Goal: Task Accomplishment & Management: Manage account settings

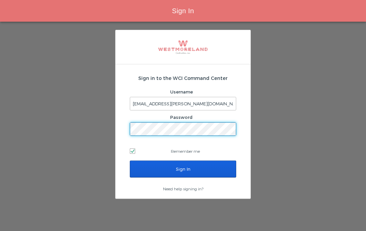
scroll to position [28, 0]
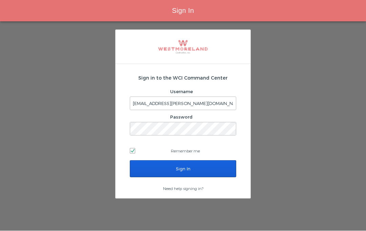
click at [202, 161] on input "Sign In" at bounding box center [183, 169] width 106 height 17
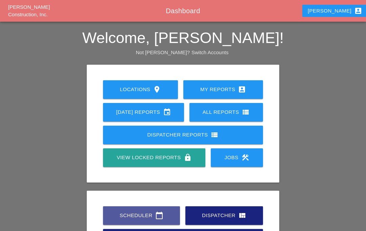
click at [142, 214] on div "Scheduler calendar_today" at bounding box center [141, 215] width 55 height 8
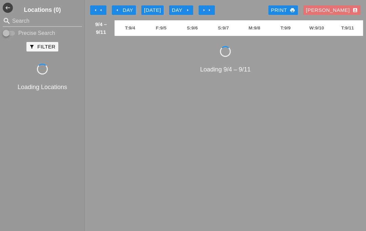
click at [127, 10] on div "arrow_left Day" at bounding box center [124, 10] width 19 height 8
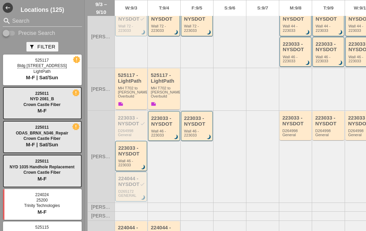
scroll to position [167, 0]
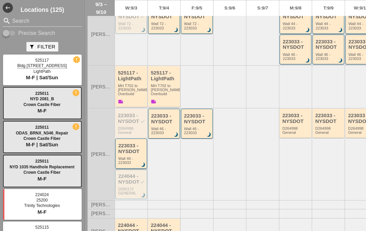
click at [134, 157] on div "Wall 46 - 223033" at bounding box center [131, 161] width 27 height 8
click at [131, 157] on div "Wall 46 - 223033" at bounding box center [131, 161] width 27 height 8
click at [136, 148] on div "223033 - NYSDOT" at bounding box center [131, 148] width 27 height 11
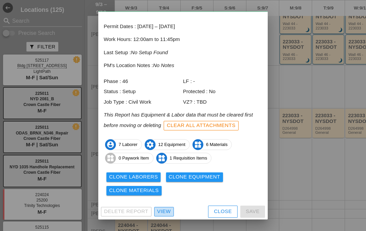
scroll to position [27, 0]
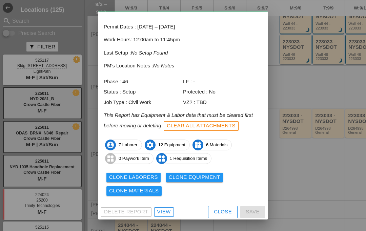
click at [165, 209] on div "View" at bounding box center [164, 212] width 14 height 8
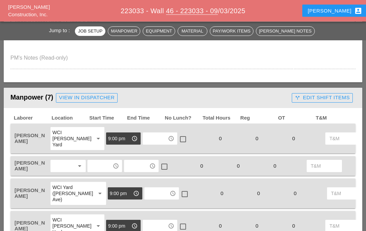
scroll to position [380, 0]
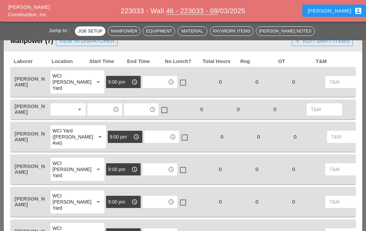
click at [99, 108] on input "text" at bounding box center [99, 109] width 21 height 11
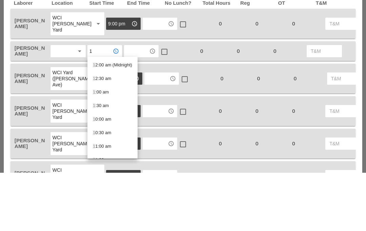
type input "11"
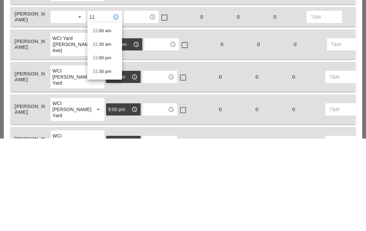
click at [106, 160] on div "11 :30 pm" at bounding box center [105, 164] width 24 height 8
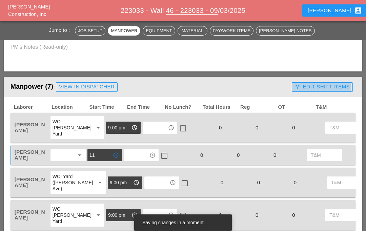
click at [321, 84] on div "call_split Edit Shift Items" at bounding box center [322, 87] width 55 height 8
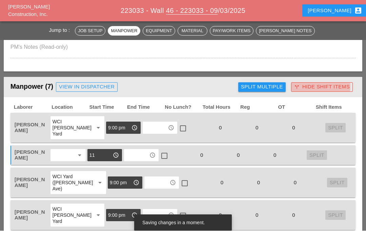
scroll to position [335, 0]
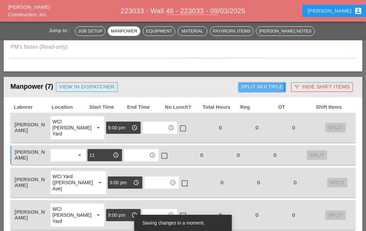
click at [275, 90] on div "Split Multiple" at bounding box center [262, 87] width 42 height 8
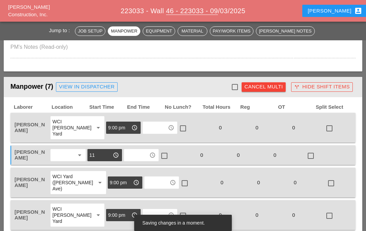
click at [238, 89] on div at bounding box center [235, 87] width 12 height 12
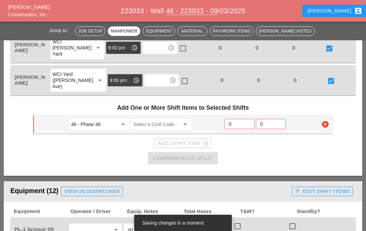
scroll to position [587, 0]
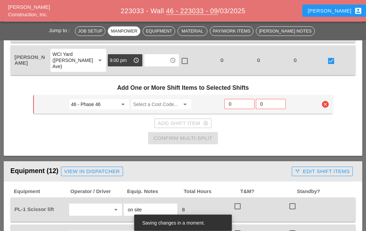
click at [167, 109] on input "Select a Cost Code..." at bounding box center [156, 104] width 46 height 11
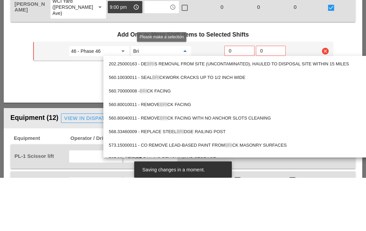
type input "Bric"
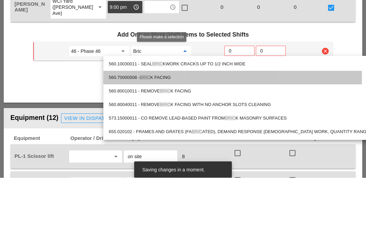
click at [163, 127] on div "560.70000008 - BRIC K FACING" at bounding box center [249, 131] width 281 height 8
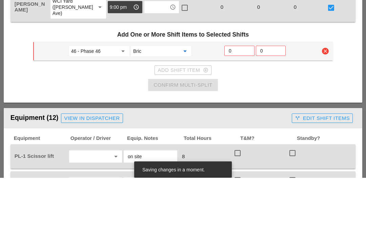
click at [236, 99] on input "0" at bounding box center [239, 104] width 21 height 11
type input "6"
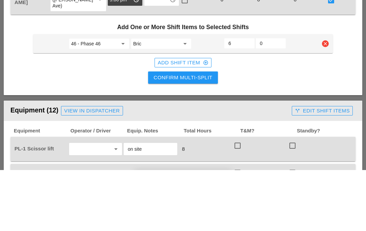
click at [200, 135] on div "Confirm Multi-Split" at bounding box center [182, 139] width 59 height 8
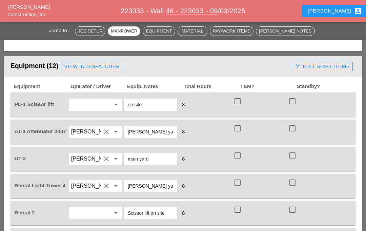
scroll to position [692, 0]
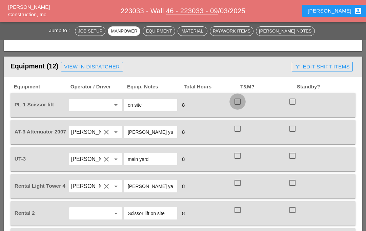
click at [240, 102] on div at bounding box center [238, 102] width 12 height 12
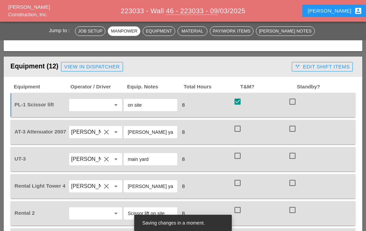
click at [238, 132] on div at bounding box center [238, 129] width 12 height 12
click at [239, 130] on div at bounding box center [238, 129] width 12 height 12
click at [238, 157] on div at bounding box center [238, 156] width 12 height 12
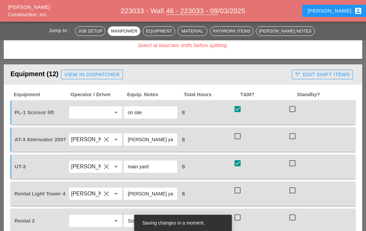
click at [239, 185] on div at bounding box center [238, 191] width 12 height 12
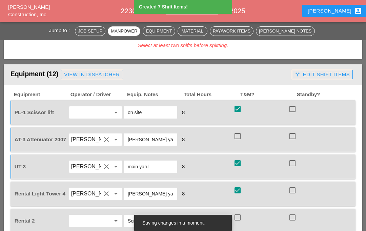
click at [239, 135] on div at bounding box center [238, 136] width 12 height 12
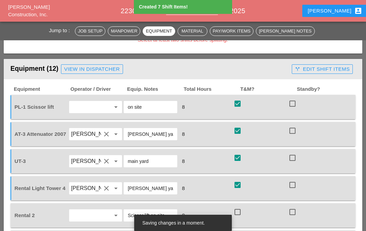
scroll to position [751, 0]
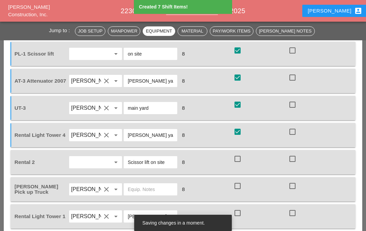
click at [238, 159] on div at bounding box center [238, 159] width 12 height 12
click at [236, 190] on div at bounding box center [238, 186] width 12 height 12
click at [237, 213] on div at bounding box center [238, 213] width 12 height 12
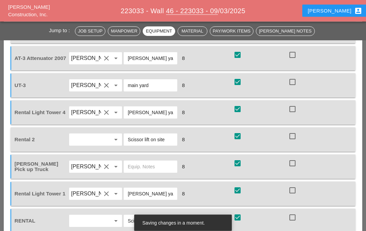
scroll to position [830, 0]
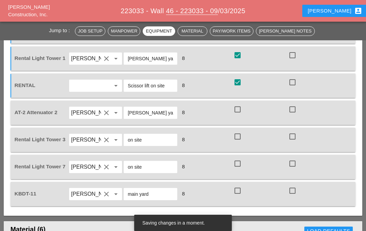
click at [237, 188] on div at bounding box center [238, 191] width 12 height 12
click at [237, 166] on div at bounding box center [238, 164] width 12 height 12
click at [238, 109] on div at bounding box center [238, 110] width 12 height 12
click at [236, 135] on div at bounding box center [238, 137] width 12 height 12
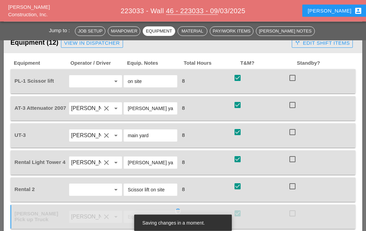
scroll to position [598, 0]
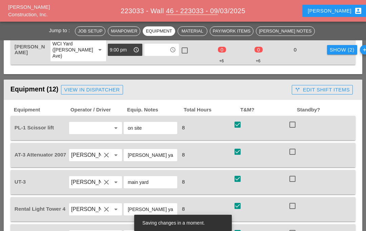
click at [320, 91] on div "call_split Edit Shift Items" at bounding box center [322, 90] width 55 height 8
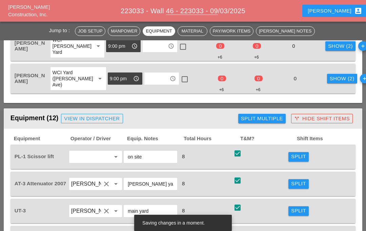
scroll to position [569, 0]
click at [295, 160] on div "Split" at bounding box center [298, 157] width 15 height 8
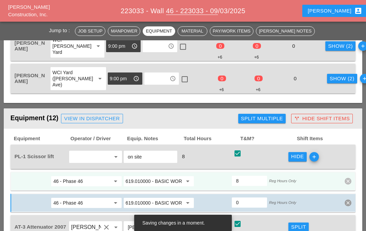
scroll to position [572, 0]
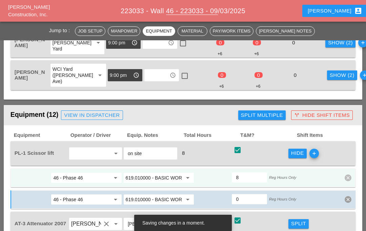
click at [164, 178] on input "619.010000 - BASIC WORK ZONE TRAFFIC CONTROL" at bounding box center [154, 177] width 57 height 11
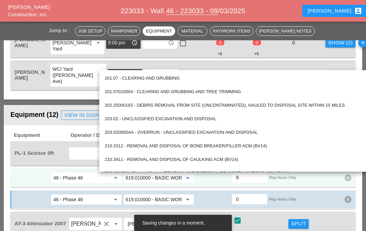
scroll to position [572, 0]
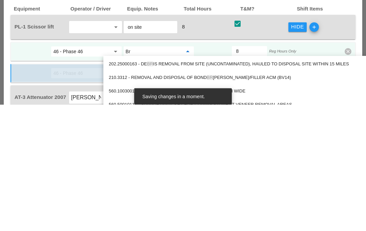
type input "Bri"
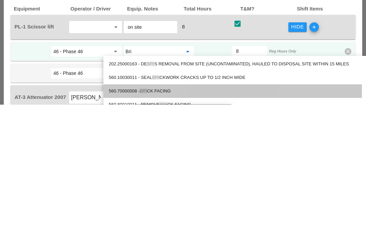
click at [166, 214] on div "560.70000008 - BRI CK FACING" at bounding box center [249, 218] width 281 height 8
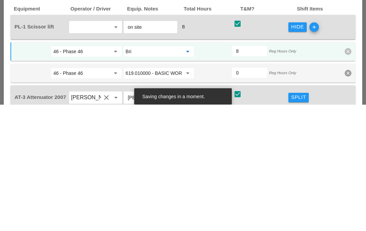
click at [104, 173] on input "46 - Phase 46" at bounding box center [81, 178] width 57 height 11
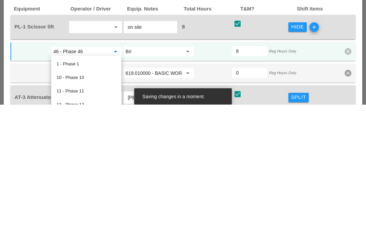
click at [148, 173] on input "Bri" at bounding box center [154, 178] width 57 height 11
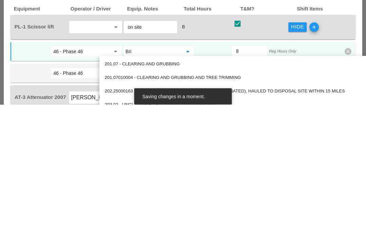
paste input "560.70000008"
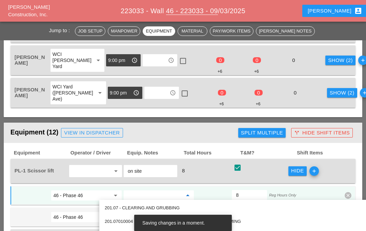
scroll to position [553, 0]
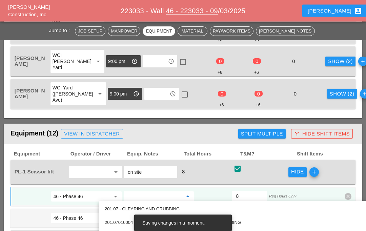
click at [330, 96] on div "Show (2)" at bounding box center [342, 94] width 25 height 8
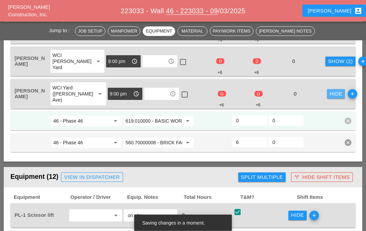
scroll to position [554, 0]
click at [156, 139] on input "560.70000008 - BRICK FACING" at bounding box center [154, 142] width 57 height 11
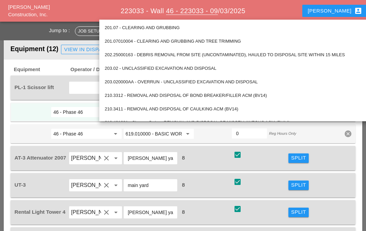
scroll to position [680, 0]
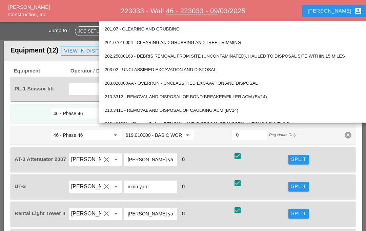
click at [294, 186] on div "Split" at bounding box center [298, 187] width 15 height 8
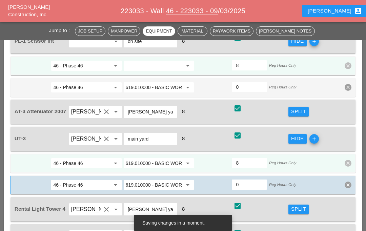
click at [167, 163] on input "619.010000 - BASIC WORK ZONE TRAFFIC CONTROL" at bounding box center [154, 163] width 57 height 11
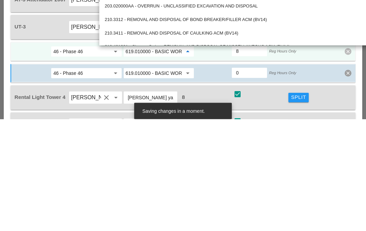
paste input "560.70000008 - BRICK FACING"
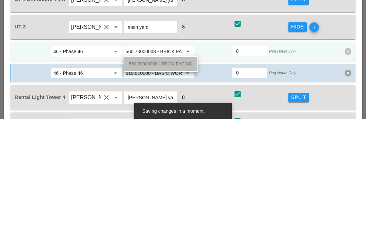
click at [161, 173] on span "560.70000008 - BRICK FACING" at bounding box center [160, 175] width 63 height 5
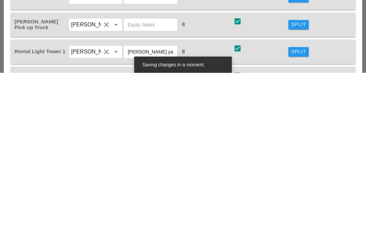
scroll to position [827, 0]
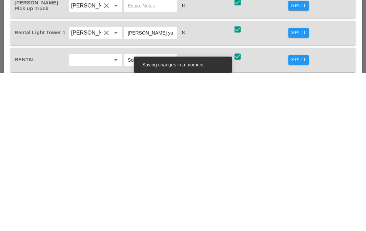
type input "560.70000008 - BRICK FACING"
click at [292, 214] on div "Split" at bounding box center [298, 218] width 15 height 8
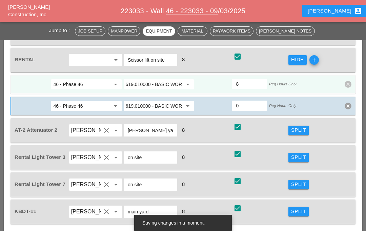
click at [164, 85] on input "619.010000 - BASIC WORK ZONE TRAFFIC CONTROL" at bounding box center [154, 84] width 57 height 11
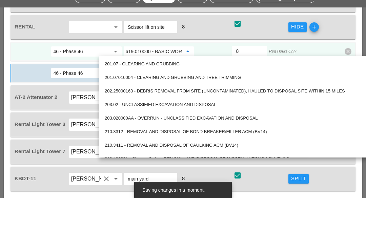
paste input "560.70000008 - BRICK FACING"
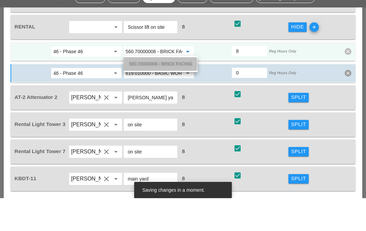
click at [163, 94] on span "560.70000008 - BRICK FACING" at bounding box center [160, 96] width 63 height 5
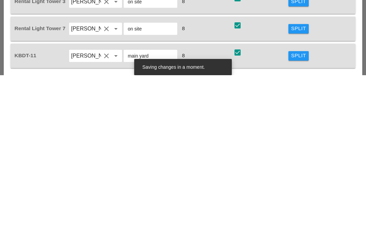
type input "560.70000008 - BRICK FACING"
click at [295, 208] on div "Split" at bounding box center [298, 212] width 15 height 8
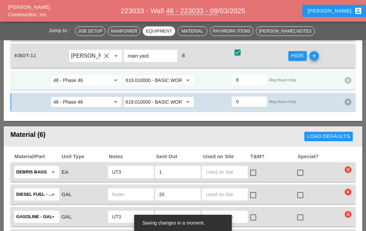
click at [156, 78] on input "619.010000 - BASIC WORK ZONE TRAFFIC CONTROL" at bounding box center [154, 80] width 57 height 11
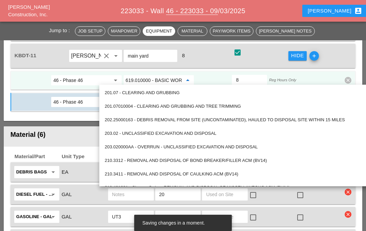
paste input "560.70000008 - BRICK FACING"
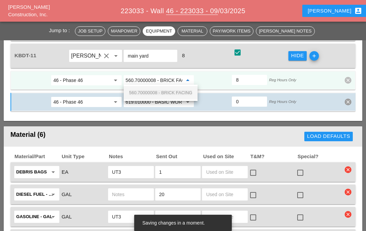
click at [182, 94] on span "560.70000008 - BRICK FACING" at bounding box center [160, 92] width 63 height 5
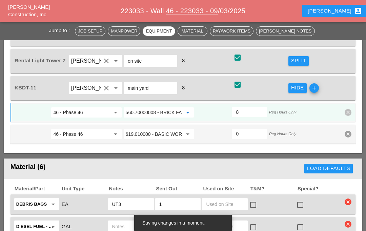
scroll to position [1108, 0]
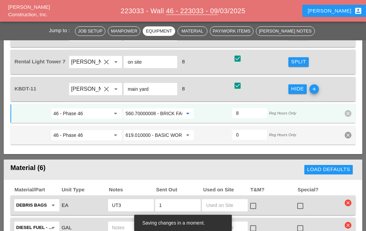
type input "560.70000008 - BRICK FACING"
click at [296, 62] on div "Split" at bounding box center [298, 62] width 15 height 8
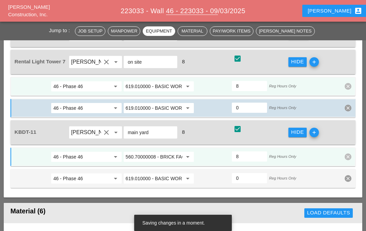
click at [162, 86] on input "619.010000 - BASIC WORK ZONE TRAFFIC CONTROL" at bounding box center [154, 86] width 57 height 11
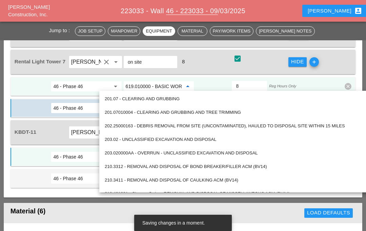
scroll to position [1108, 0]
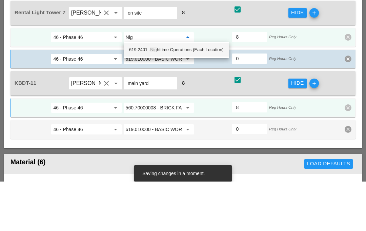
type input "Nigh"
click at [162, 95] on div "619.2401 - Nigh ttime Operations (Each Location)" at bounding box center [176, 99] width 95 height 8
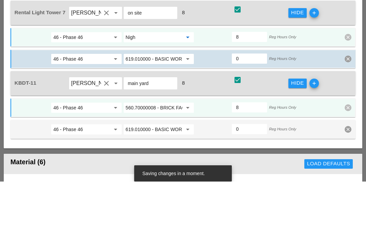
click at [104, 81] on input "46 - Phase 46" at bounding box center [81, 86] width 57 height 11
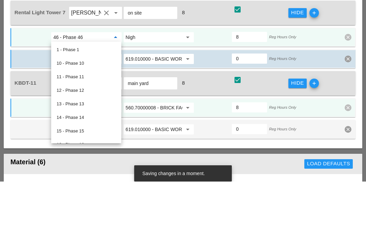
click at [146, 81] on input "Nigh" at bounding box center [154, 86] width 57 height 11
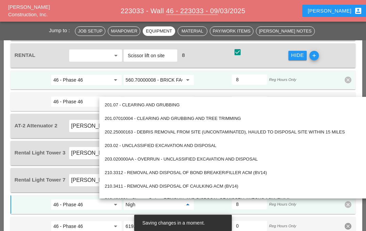
scroll to position [991, 0]
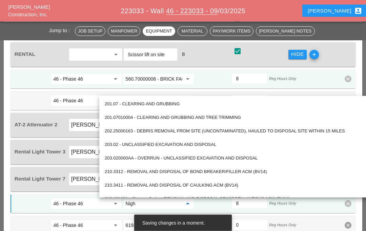
click at [243, 208] on input "8" at bounding box center [249, 203] width 27 height 11
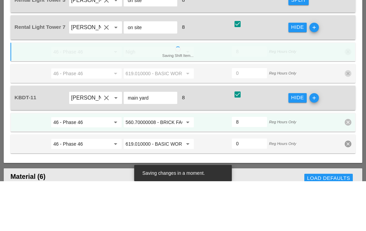
scroll to position [1079, 0]
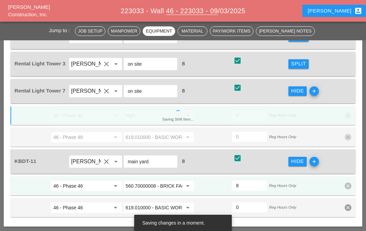
click at [293, 66] on div "Split" at bounding box center [298, 64] width 15 height 8
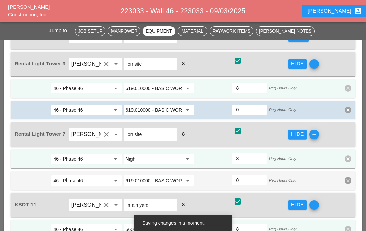
click at [153, 88] on input "619.010000 - BASIC WORK ZONE TRAFFIC CONTROL" at bounding box center [154, 88] width 57 height 11
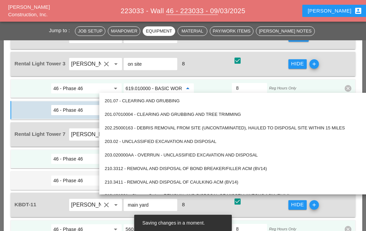
scroll to position [1079, 0]
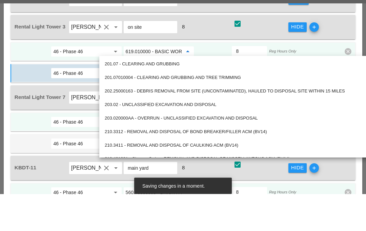
paste input "2401 - Nighttime Operations (Each Location)"
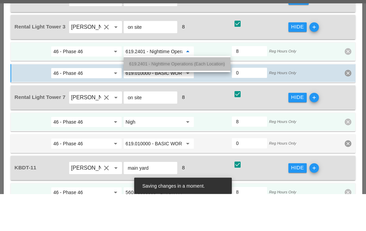
click at [169, 99] on span "619.2401 - Nighttime Operations (Each Location)" at bounding box center [177, 101] width 96 height 5
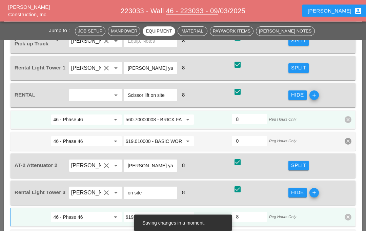
scroll to position [951, 0]
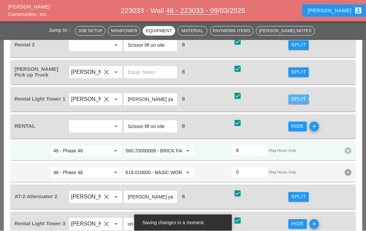
type input "619.2401 - Nighttime Operations (Each Location)"
click at [296, 100] on div "Split" at bounding box center [298, 100] width 15 height 8
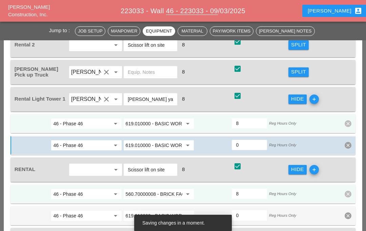
click at [165, 123] on input "619.010000 - BASIC WORK ZONE TRAFFIC CONTROL" at bounding box center [154, 123] width 57 height 11
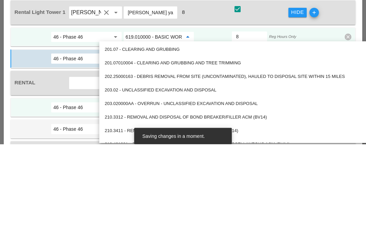
paste input "2401 - Nighttime Operations (Each Location)"
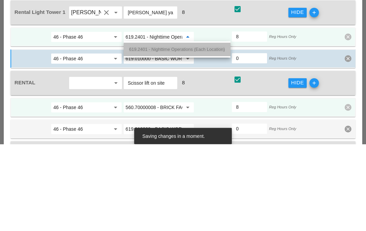
click at [161, 134] on span "619.2401 - Nighttime Operations (Each Location)" at bounding box center [177, 136] width 96 height 5
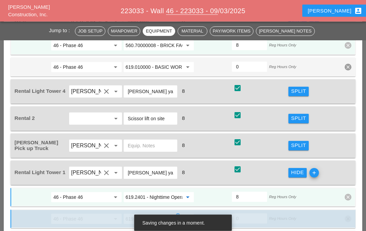
scroll to position [830, 0]
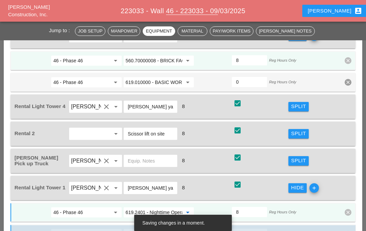
type input "619.2401 - Nighttime Operations (Each Location)"
click at [292, 105] on div "Split" at bounding box center [298, 107] width 15 height 8
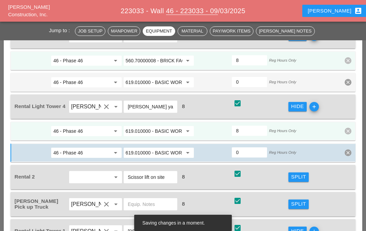
click at [157, 130] on input "619.010000 - BASIC WORK ZONE TRAFFIC CONTROL" at bounding box center [154, 131] width 57 height 11
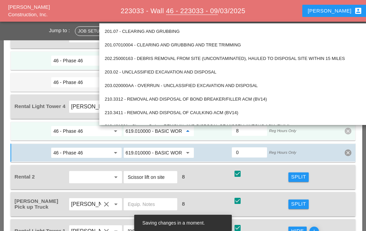
scroll to position [830, 0]
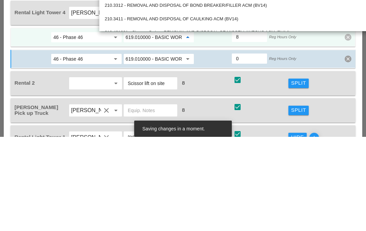
paste input "2401 - Nighttime Operations (Each Location)"
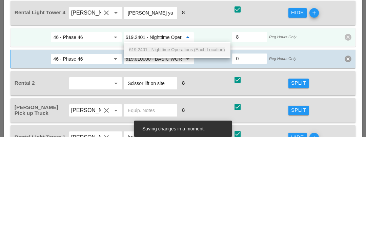
click at [172, 141] on span "619.2401 - Nighttime Operations (Each Location)" at bounding box center [177, 143] width 96 height 5
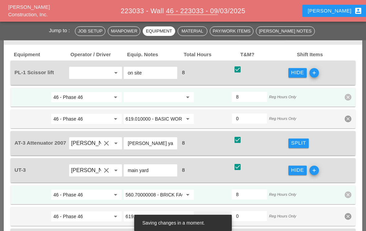
scroll to position [696, 0]
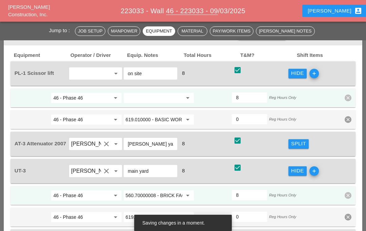
type input "619.2401 - Nighttime Operations (Each Location)"
click at [348, 119] on icon "clear" at bounding box center [348, 119] width 7 height 7
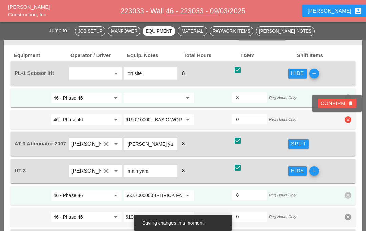
click at [334, 104] on div "Confirm delete" at bounding box center [337, 104] width 33 height 8
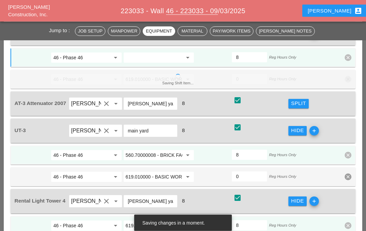
scroll to position [741, 0]
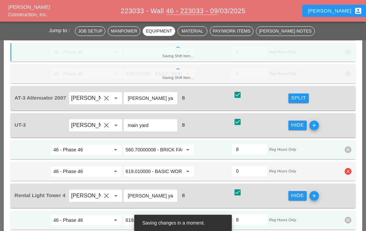
click at [347, 173] on icon "clear" at bounding box center [348, 171] width 7 height 7
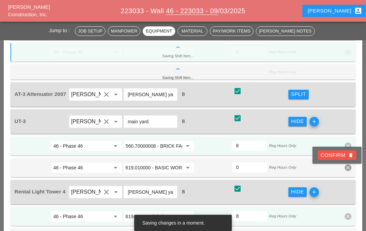
click at [336, 156] on div "Confirm delete" at bounding box center [337, 155] width 33 height 8
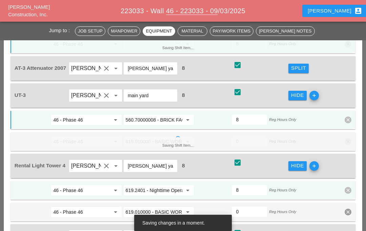
scroll to position [760, 0]
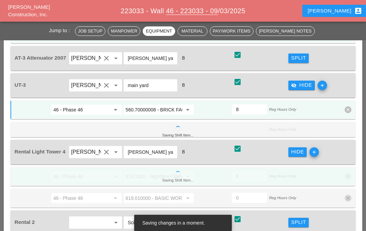
click at [347, 189] on div "46 - Phase 46 arrow_drop_down 619.010000 - BASIC WORK ZONE TRAFFIC CONTROL arro…" at bounding box center [183, 198] width 345 height 19
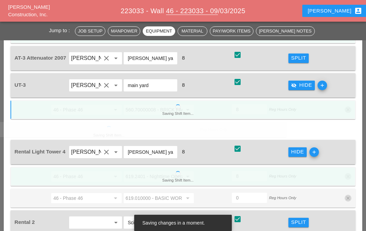
scroll to position [791, 0]
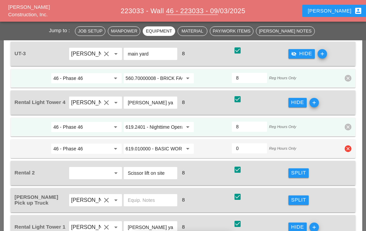
click at [348, 149] on icon "clear" at bounding box center [348, 148] width 7 height 7
click at [333, 132] on div "Confirm delete" at bounding box center [337, 133] width 33 height 8
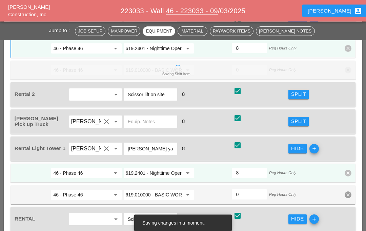
scroll to position [882, 0]
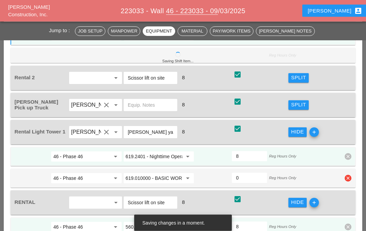
click at [346, 183] on div "46 - Phase 46 arrow_drop_down 619.010000 - BASIC WORK ZONE TRAFFIC CONTROL arro…" at bounding box center [183, 178] width 345 height 19
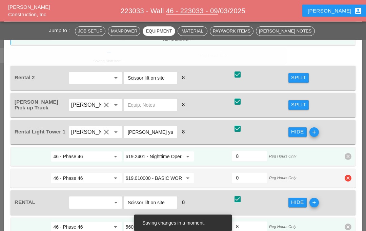
scroll to position [883, 0]
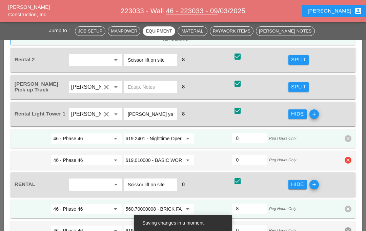
click at [347, 160] on icon "clear" at bounding box center [348, 160] width 7 height 7
click at [332, 148] on button "Confirm delete" at bounding box center [337, 143] width 38 height 9
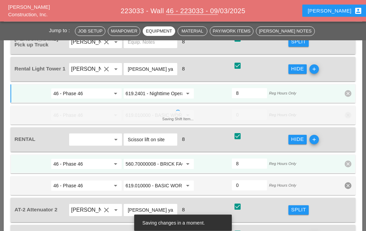
scroll to position [951, 0]
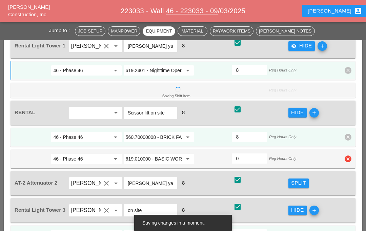
click at [347, 164] on div "46 - Phase 46 arrow_drop_down 619.010000 - BASIC WORK ZONE TRAFFIC CONTROL arro…" at bounding box center [183, 158] width 345 height 19
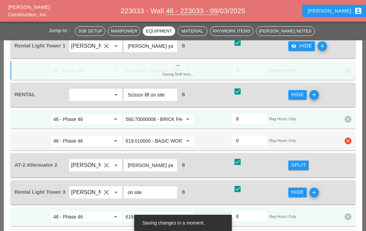
click at [347, 140] on icon "clear" at bounding box center [348, 141] width 7 height 7
click at [334, 129] on button "Confirm delete" at bounding box center [337, 124] width 38 height 9
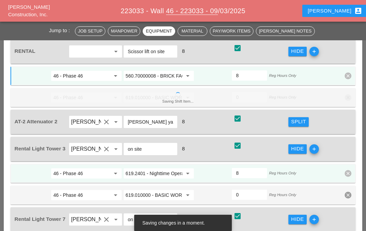
scroll to position [1013, 0]
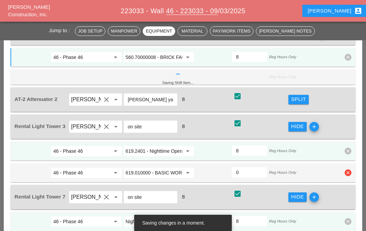
click at [346, 175] on icon "clear" at bounding box center [348, 172] width 7 height 7
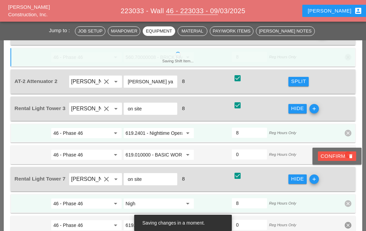
click at [332, 155] on div "Confirm delete" at bounding box center [337, 156] width 33 height 8
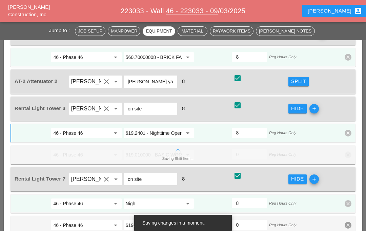
click at [346, 223] on icon "clear" at bounding box center [348, 225] width 7 height 7
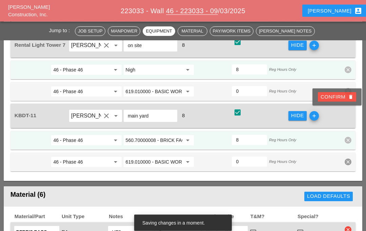
scroll to position [1125, 0]
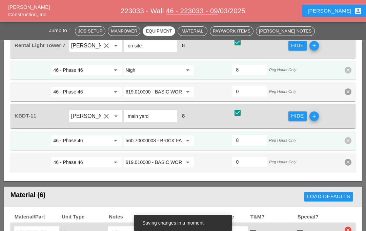
click at [346, 162] on icon "clear" at bounding box center [348, 162] width 7 height 7
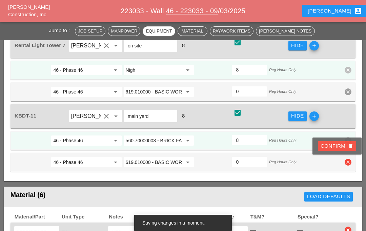
click at [334, 148] on div "Confirm delete" at bounding box center [337, 146] width 33 height 8
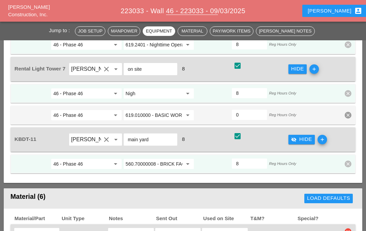
scroll to position [1102, 0]
click at [346, 115] on icon "clear" at bounding box center [348, 114] width 7 height 7
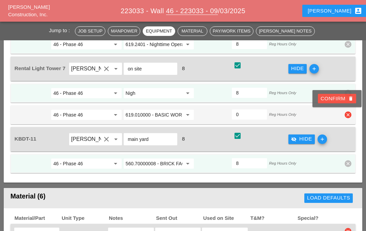
click at [337, 99] on div "Confirm delete" at bounding box center [337, 99] width 33 height 8
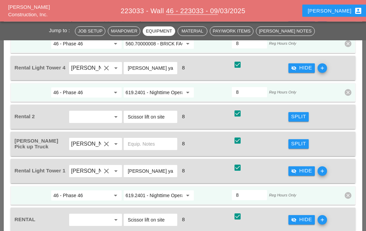
scroll to position [826, 0]
click at [295, 118] on div "Split" at bounding box center [298, 116] width 15 height 8
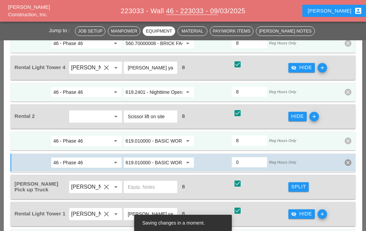
click at [165, 140] on input "619.010000 - BASIC WORK ZONE TRAFFIC CONTROL" at bounding box center [154, 141] width 57 height 11
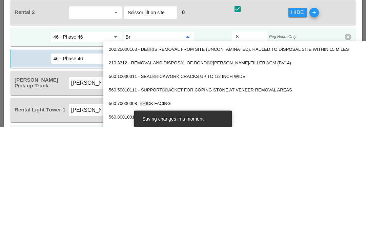
type input "Bri"
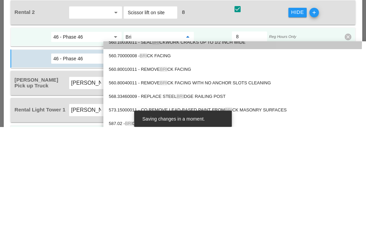
scroll to position [20, 0]
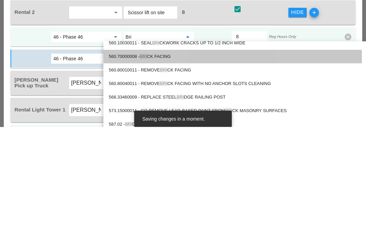
click at [168, 157] on div "560.70000008 - BRI CK FACING" at bounding box center [249, 161] width 281 height 8
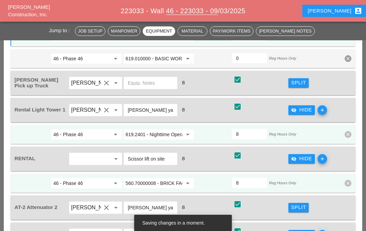
scroll to position [869, 0]
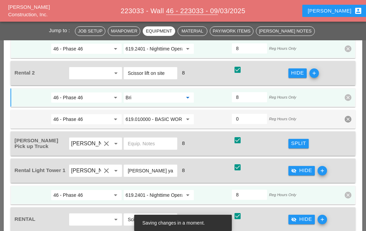
click at [349, 120] on icon "clear" at bounding box center [348, 119] width 7 height 7
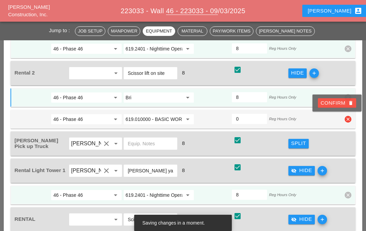
click at [337, 103] on div "Confirm delete" at bounding box center [337, 103] width 33 height 8
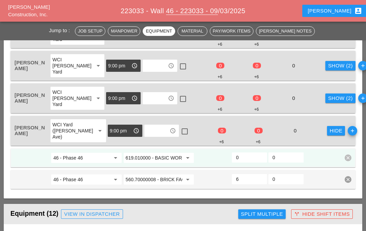
scroll to position [517, 0]
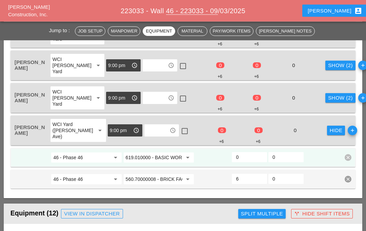
click at [242, 157] on input "0" at bounding box center [249, 157] width 27 height 11
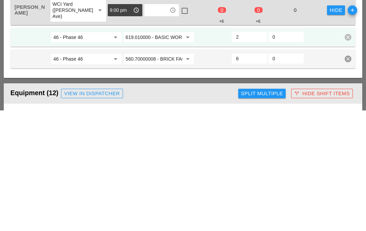
type input "2"
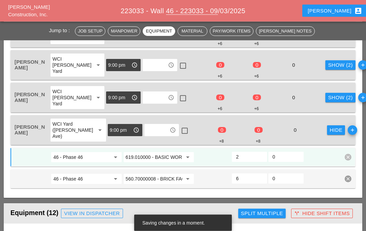
click at [328, 98] on div "Show (2)" at bounding box center [340, 98] width 25 height 8
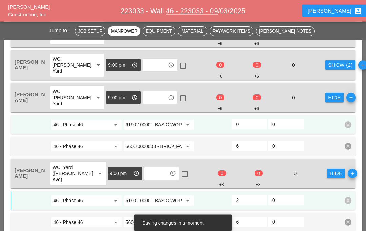
scroll to position [517, 0]
click at [328, 65] on div "Show (2)" at bounding box center [340, 65] width 25 height 8
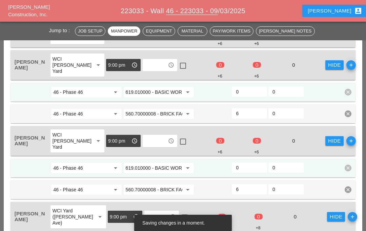
click at [245, 90] on input "0" at bounding box center [249, 91] width 27 height 11
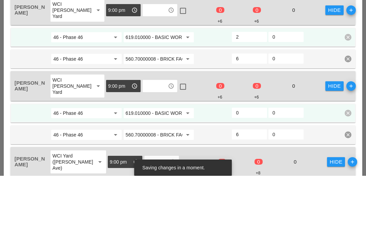
type input "2"
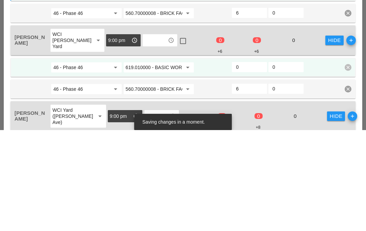
click at [248, 163] on input "0" at bounding box center [249, 168] width 27 height 11
type input "2"
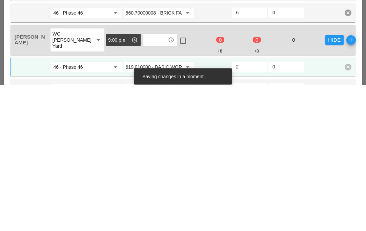
scroll to position [465, 0]
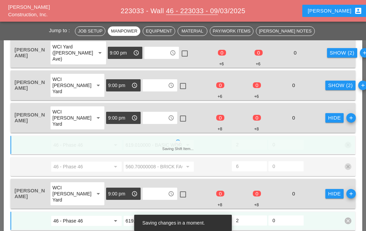
click at [328, 86] on div "Show (2)" at bounding box center [340, 86] width 25 height 8
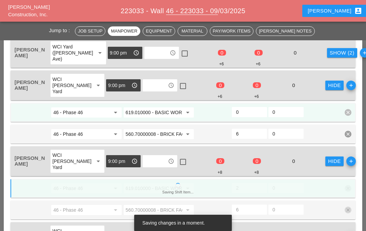
click at [330, 54] on div "Show (2)" at bounding box center [342, 53] width 25 height 8
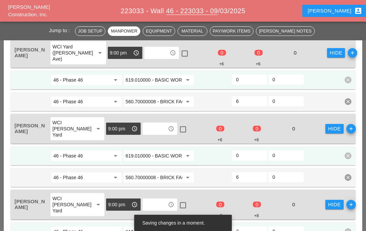
click at [245, 156] on input "0" at bounding box center [249, 155] width 27 height 11
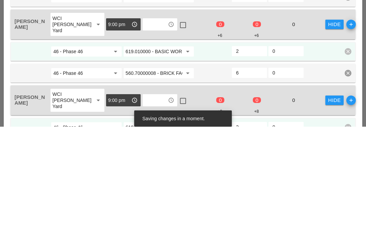
type input "2"
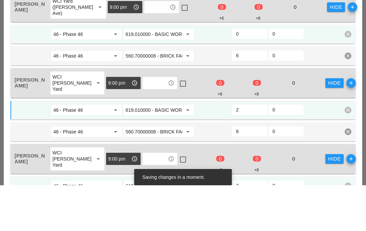
click at [245, 74] on input "0" at bounding box center [249, 79] width 27 height 11
type input "2"
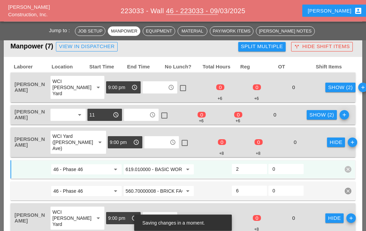
scroll to position [376, 0]
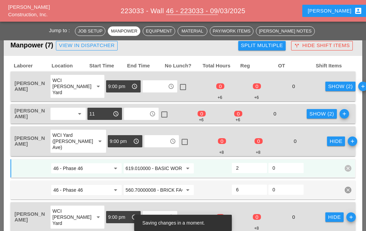
click at [314, 112] on div "Show (2)" at bounding box center [321, 114] width 25 height 8
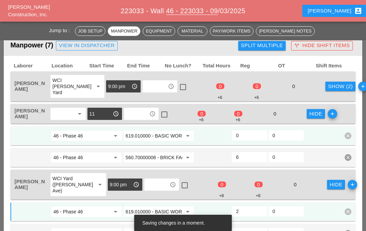
click at [166, 136] on input "619.010000 - BASIC WORK ZONE TRAFFIC CONTROL" at bounding box center [154, 135] width 57 height 11
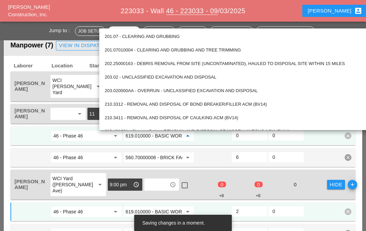
scroll to position [376, 0]
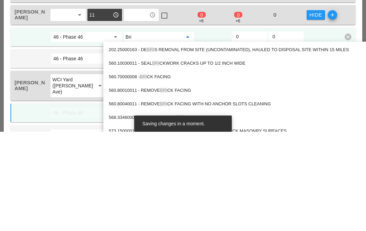
type input "Bric"
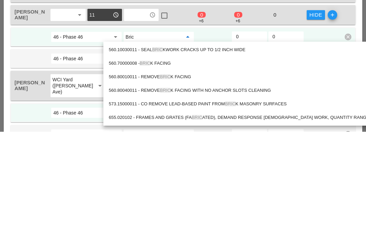
click at [163, 159] on div "560.70000008 - BRIC K FACING" at bounding box center [249, 163] width 281 height 8
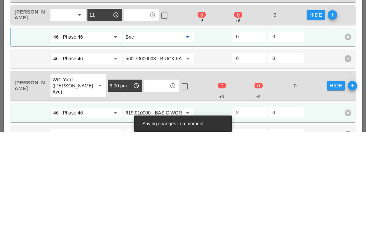
click at [346, 155] on icon "clear" at bounding box center [348, 158] width 7 height 7
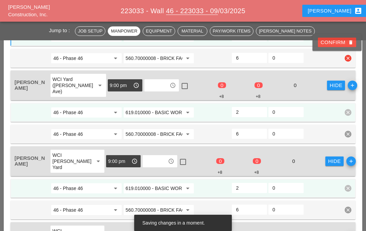
click at [334, 42] on div "Confirm delete" at bounding box center [337, 43] width 33 height 8
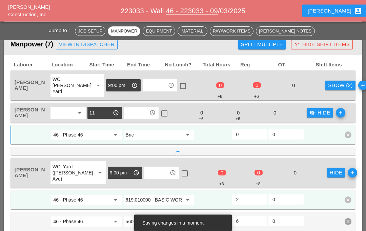
scroll to position [377, 0]
click at [328, 84] on div "Show (2)" at bounding box center [340, 86] width 25 height 8
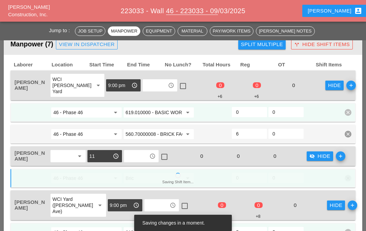
click at [248, 113] on input "0" at bounding box center [249, 112] width 27 height 11
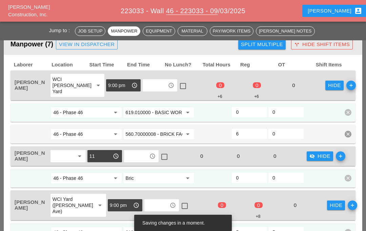
scroll to position [377, 0]
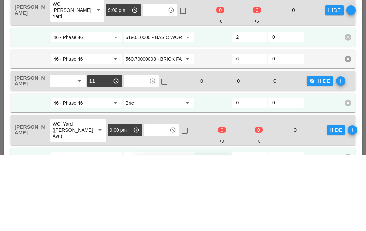
type input "2"
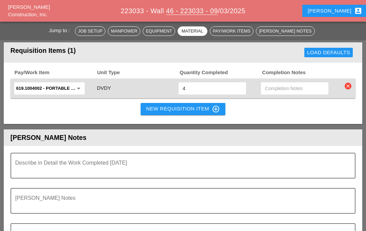
scroll to position [1686, 0]
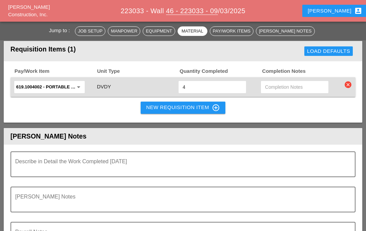
click at [100, 171] on textarea "Describe in Detail the Work Completed Today" at bounding box center [180, 168] width 330 height 16
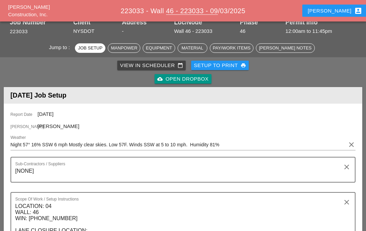
scroll to position [0, 0]
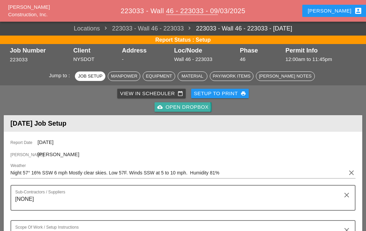
type textarea "WZTC for a right lane closure Continued Brickwork"
click at [200, 106] on div "cloud_upload Open Dropbox" at bounding box center [182, 107] width 51 height 8
